Goal: Information Seeking & Learning: Compare options

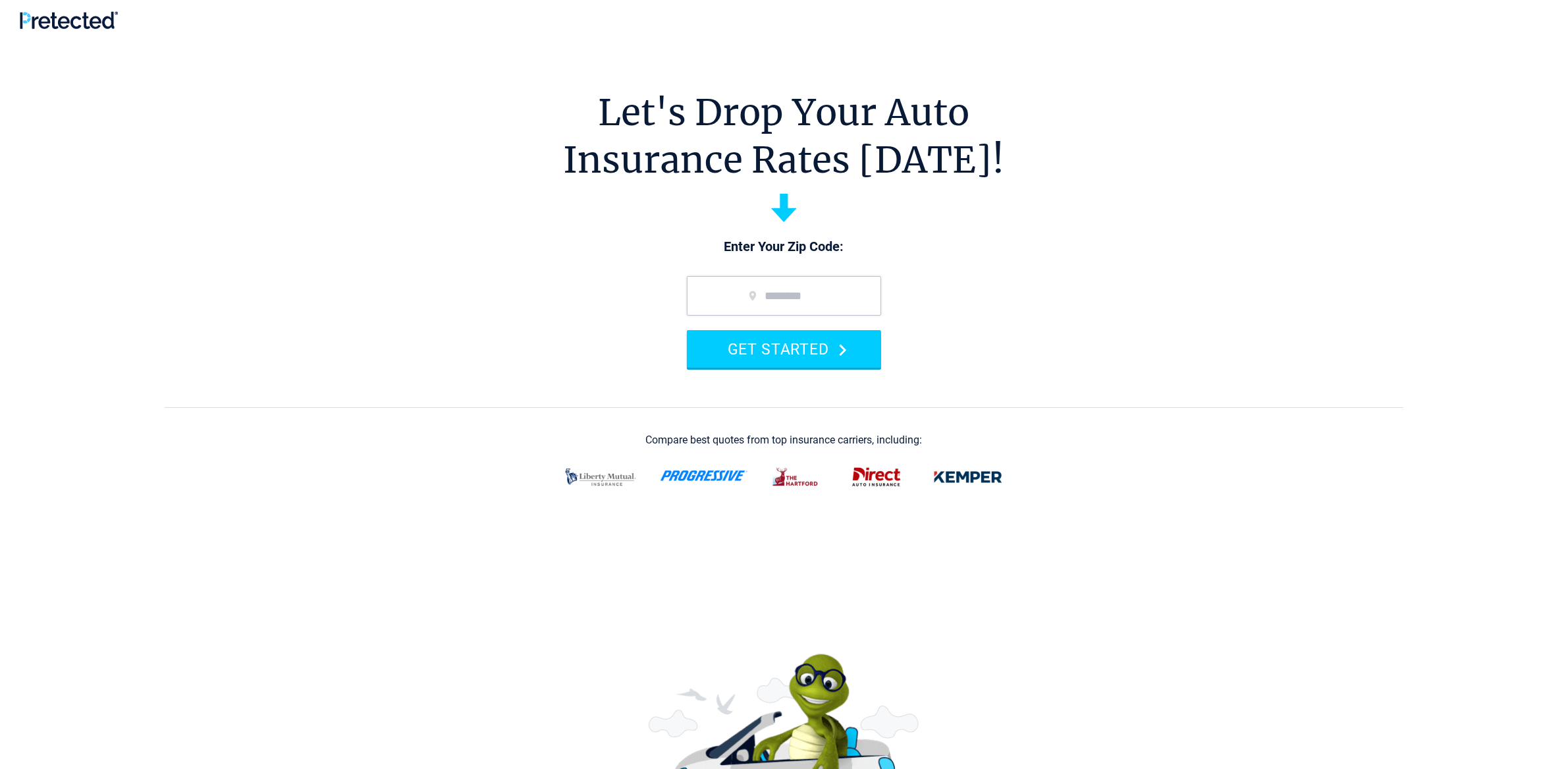
click at [90, 13] on img at bounding box center [69, 20] width 98 height 18
click at [71, 25] on img at bounding box center [69, 20] width 98 height 18
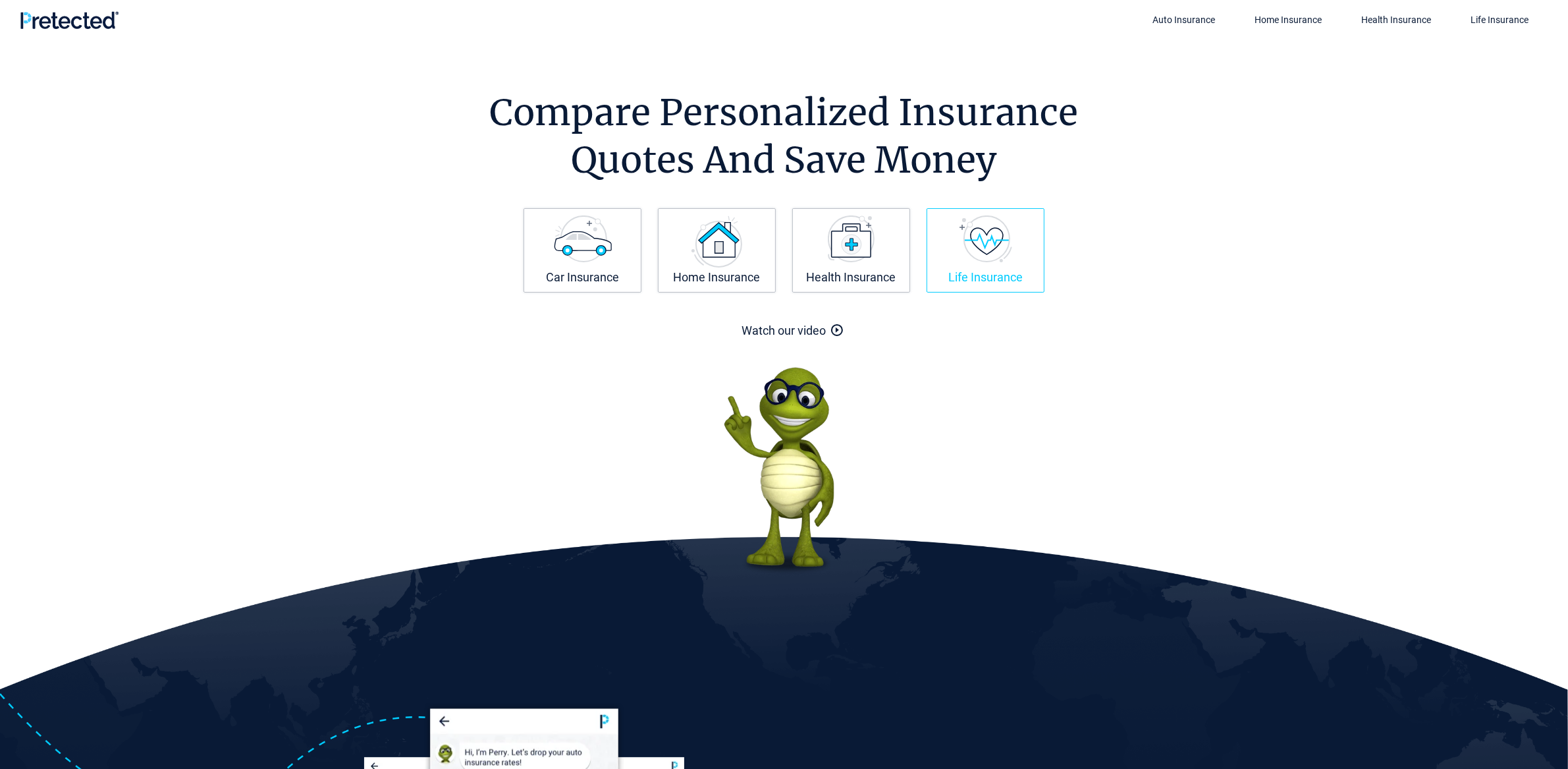
click at [1012, 263] on link "Life Insurance" at bounding box center [985, 251] width 118 height 85
click at [994, 247] on img at bounding box center [986, 239] width 53 height 47
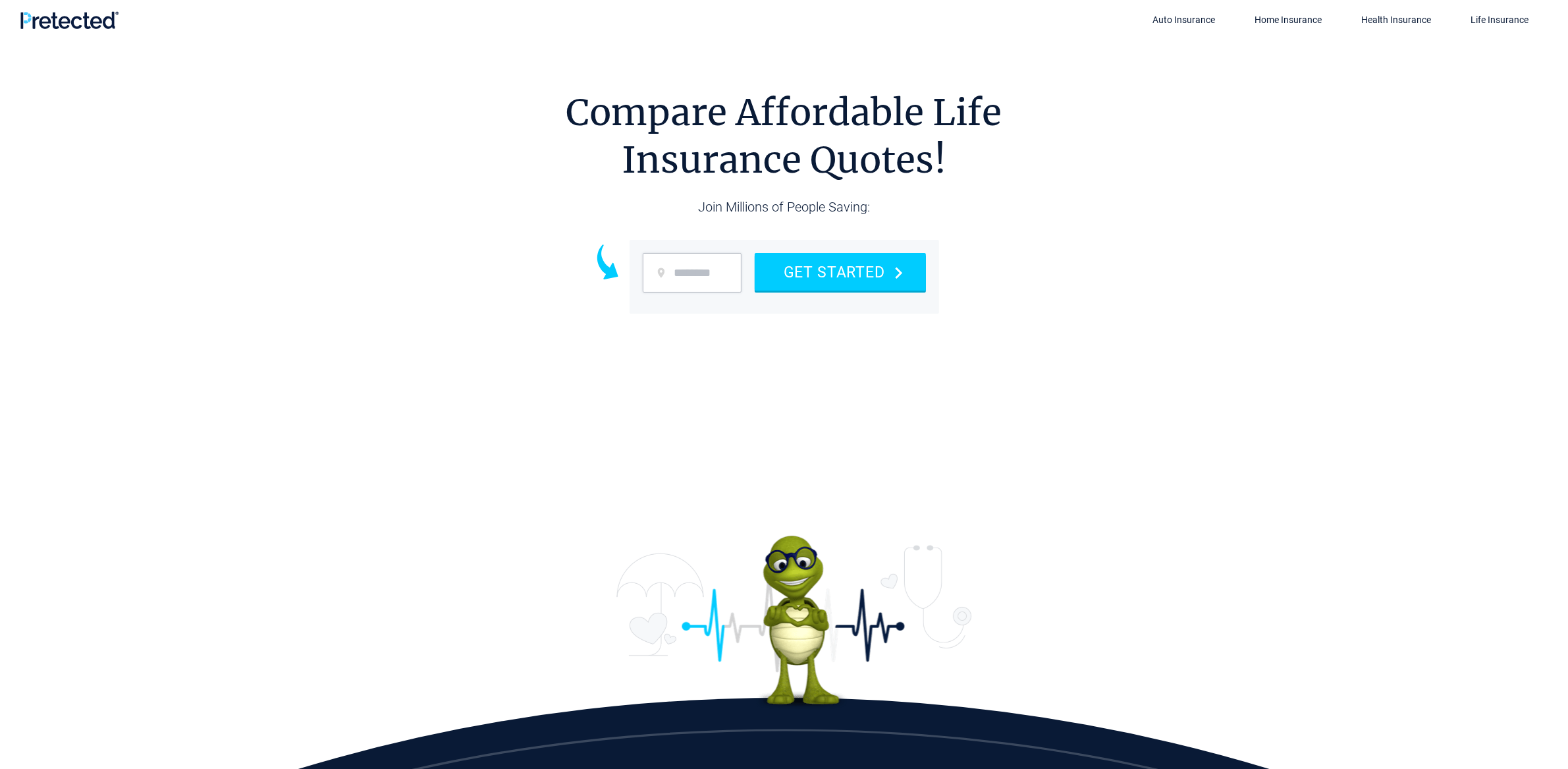
click at [781, 172] on h1 "Compare Affordable Life Insurance Quotes!" at bounding box center [784, 136] width 436 height 94
drag, startPoint x: 666, startPoint y: 251, endPoint x: 667, endPoint y: 257, distance: 6.1
click at [666, 251] on form "GET STARTED" at bounding box center [784, 276] width 310 height 74
click at [691, 310] on form "GET STARTED" at bounding box center [784, 276] width 310 height 74
click at [697, 274] on input "zip code" at bounding box center [692, 272] width 98 height 39
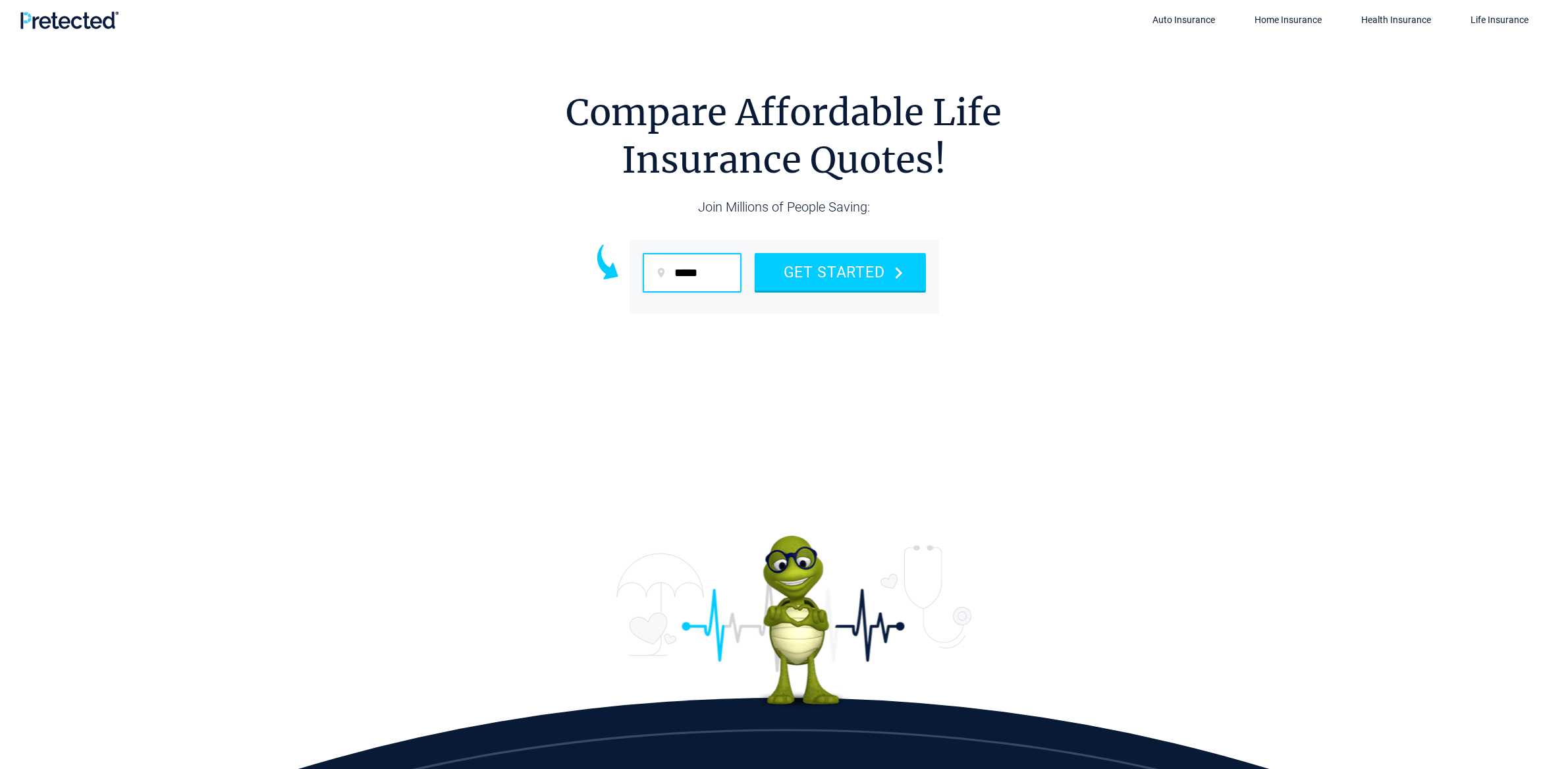
type input "*****"
click at [755, 253] on button "GET STARTED" at bounding box center [841, 271] width 171 height 37
click at [895, 276] on button "GET STARTED" at bounding box center [841, 271] width 171 height 37
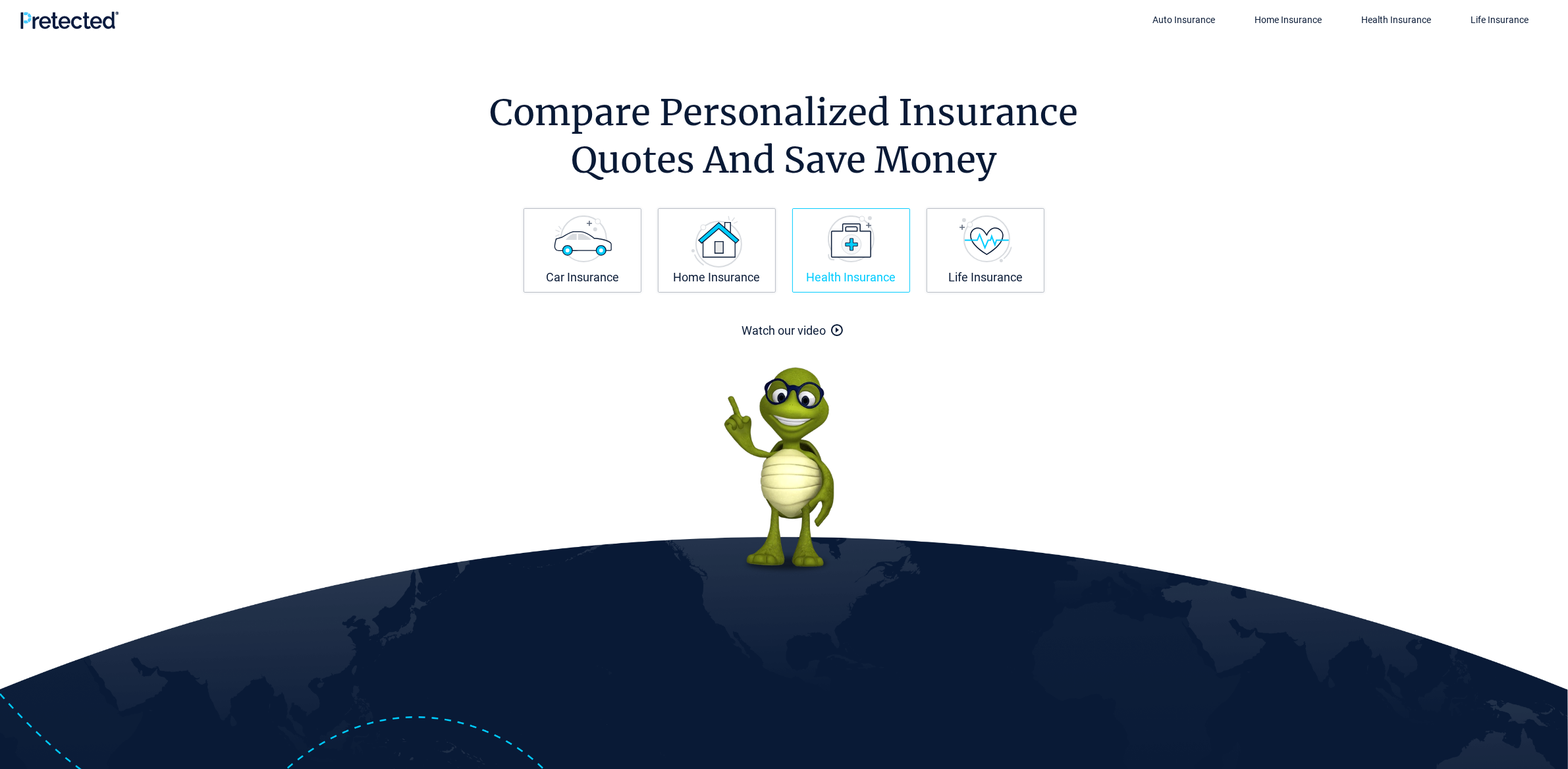
click at [824, 234] on link "Health Insurance" at bounding box center [851, 251] width 118 height 85
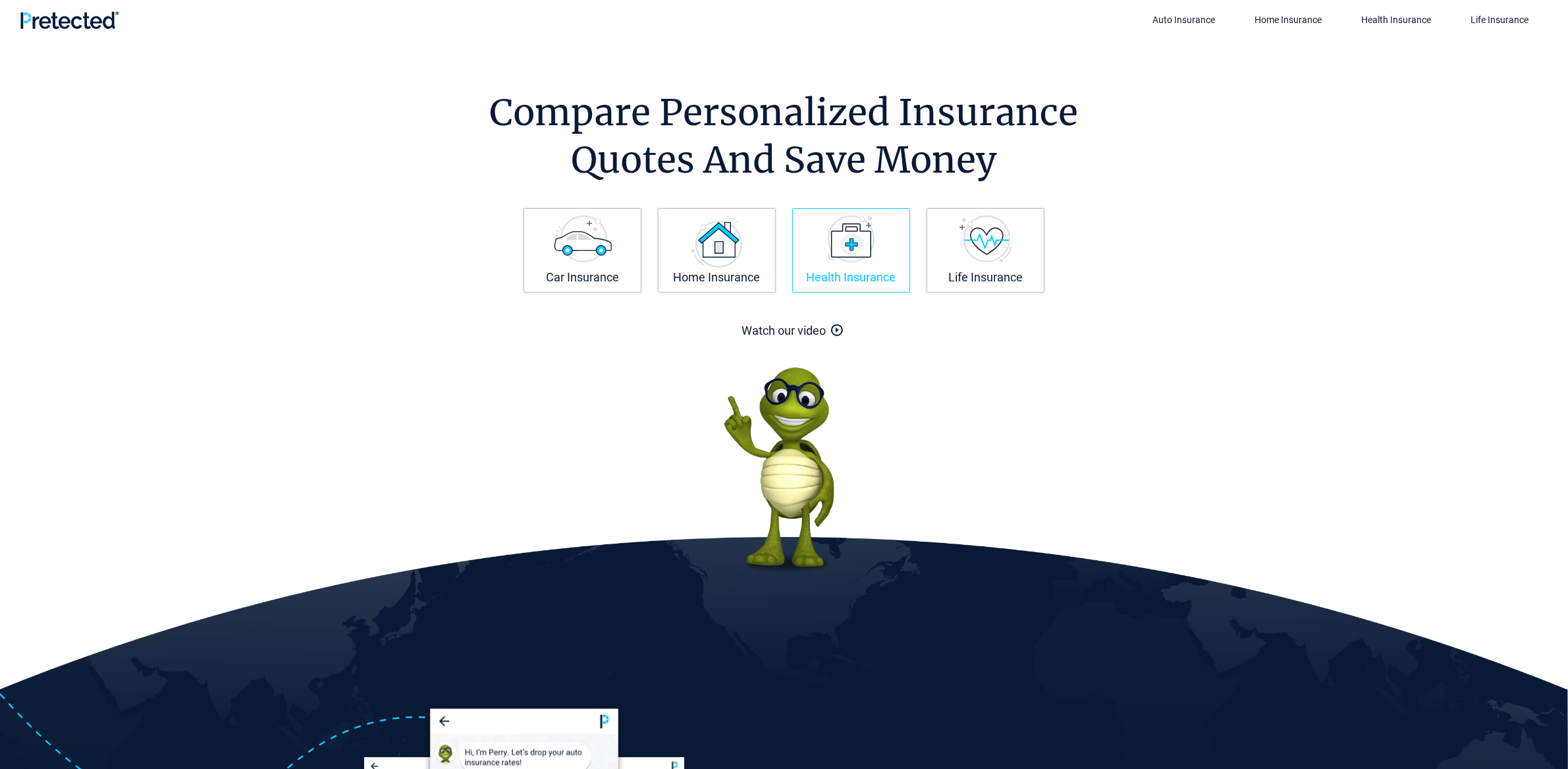
click at [862, 217] on img at bounding box center [851, 239] width 47 height 47
click at [847, 250] on img at bounding box center [851, 239] width 47 height 47
click at [353, 208] on section "Compare Personalized Insurance Quotes And Save Money Compare Personalized Insur…" at bounding box center [784, 327] width 1568 height 576
